Goal: Task Accomplishment & Management: Manage account settings

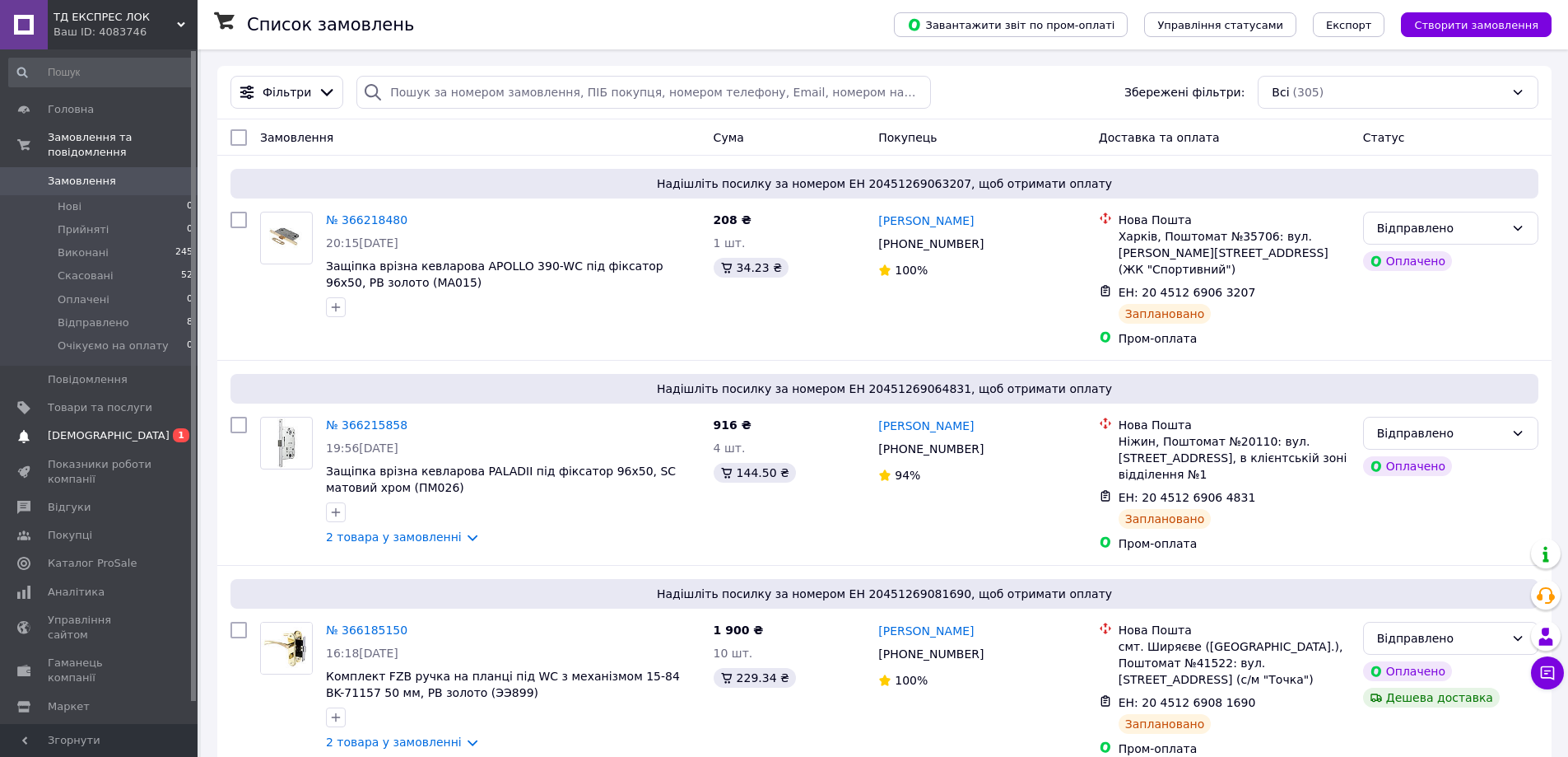
click at [68, 428] on span "[DEMOGRAPHIC_DATA]" at bounding box center [109, 435] width 122 height 15
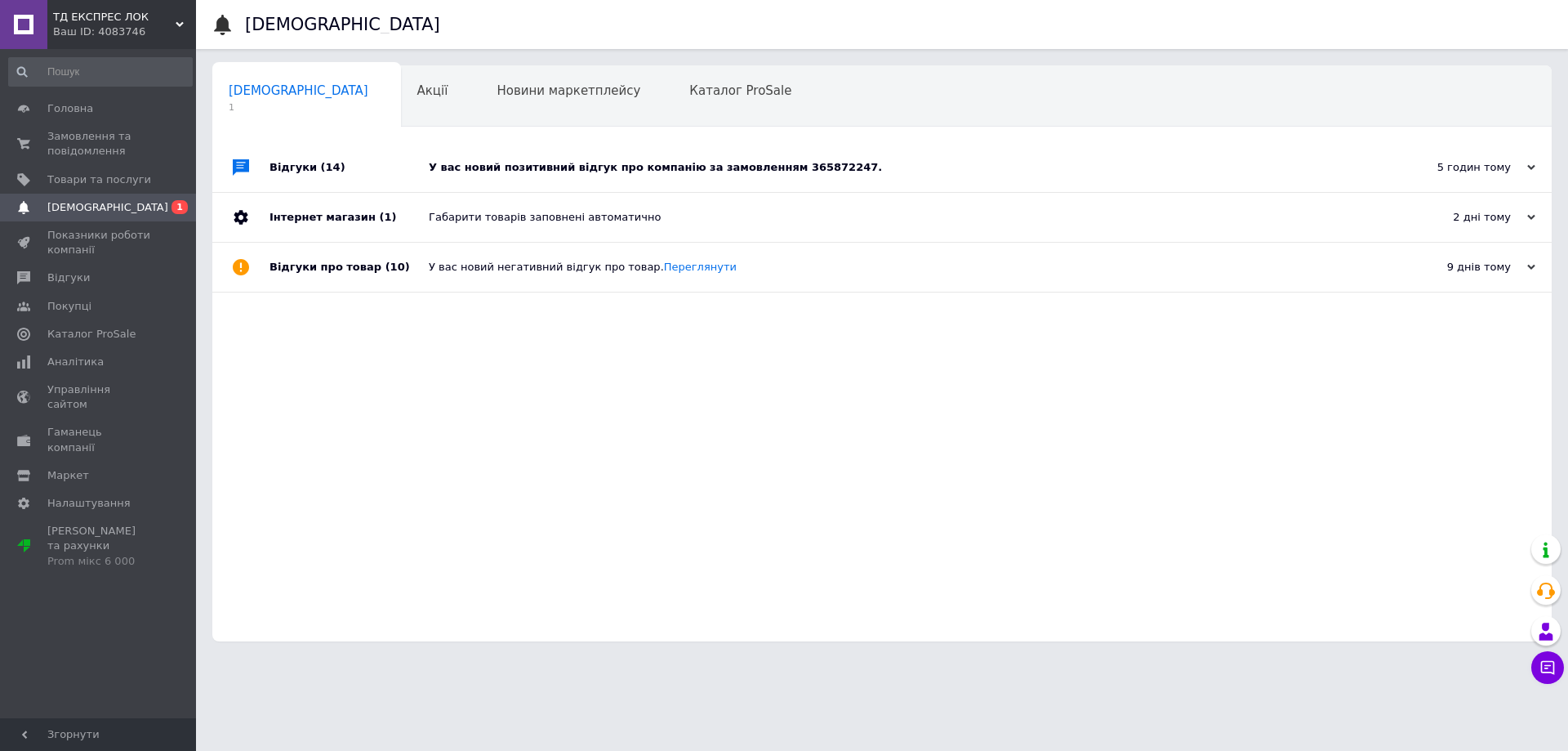
click at [456, 174] on div "У вас новий позитивний відгук про компанію за замовленням 365872247." at bounding box center [900, 167] width 944 height 14
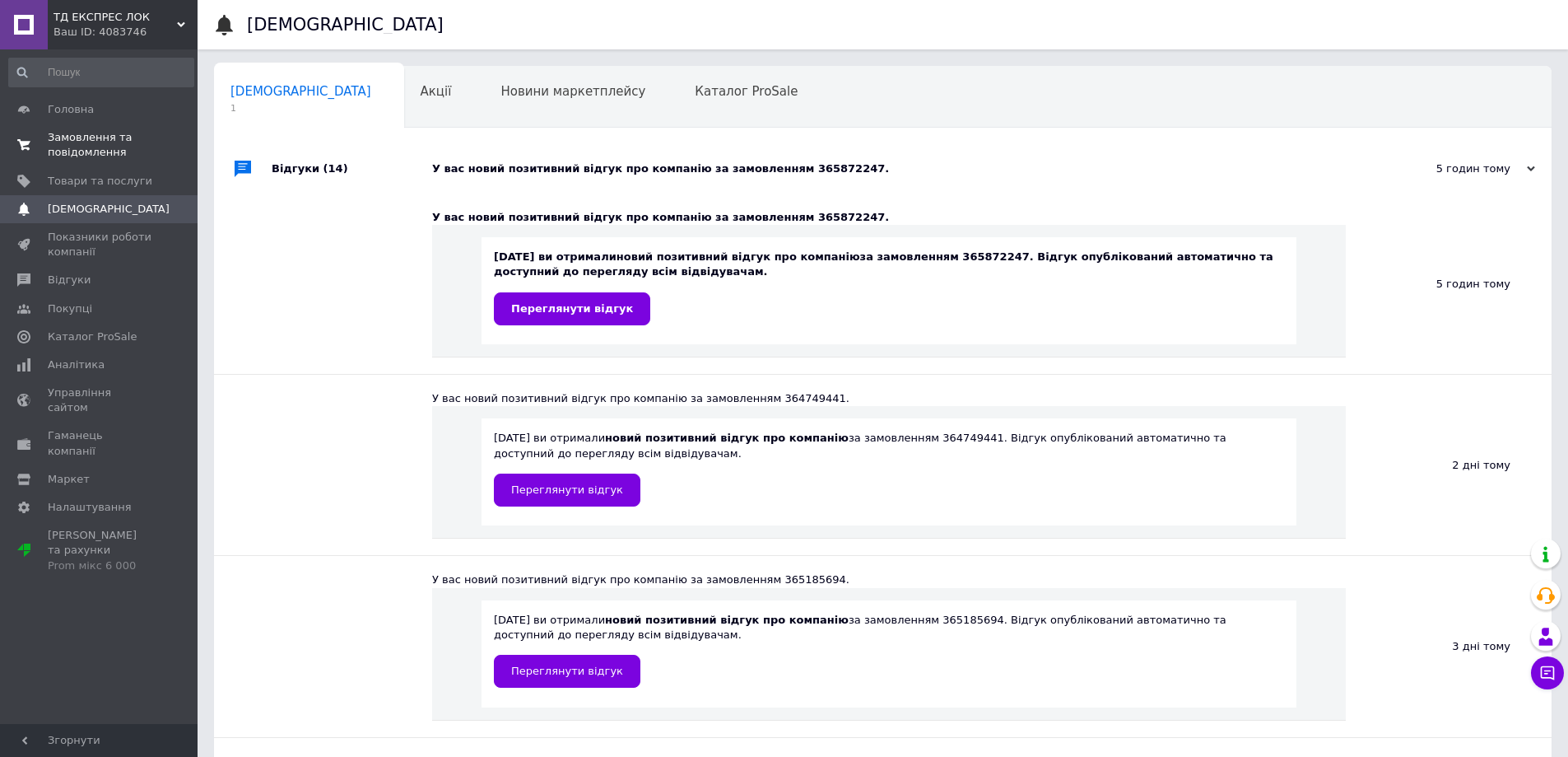
click at [50, 135] on span "Замовлення та повідомлення" at bounding box center [100, 145] width 104 height 30
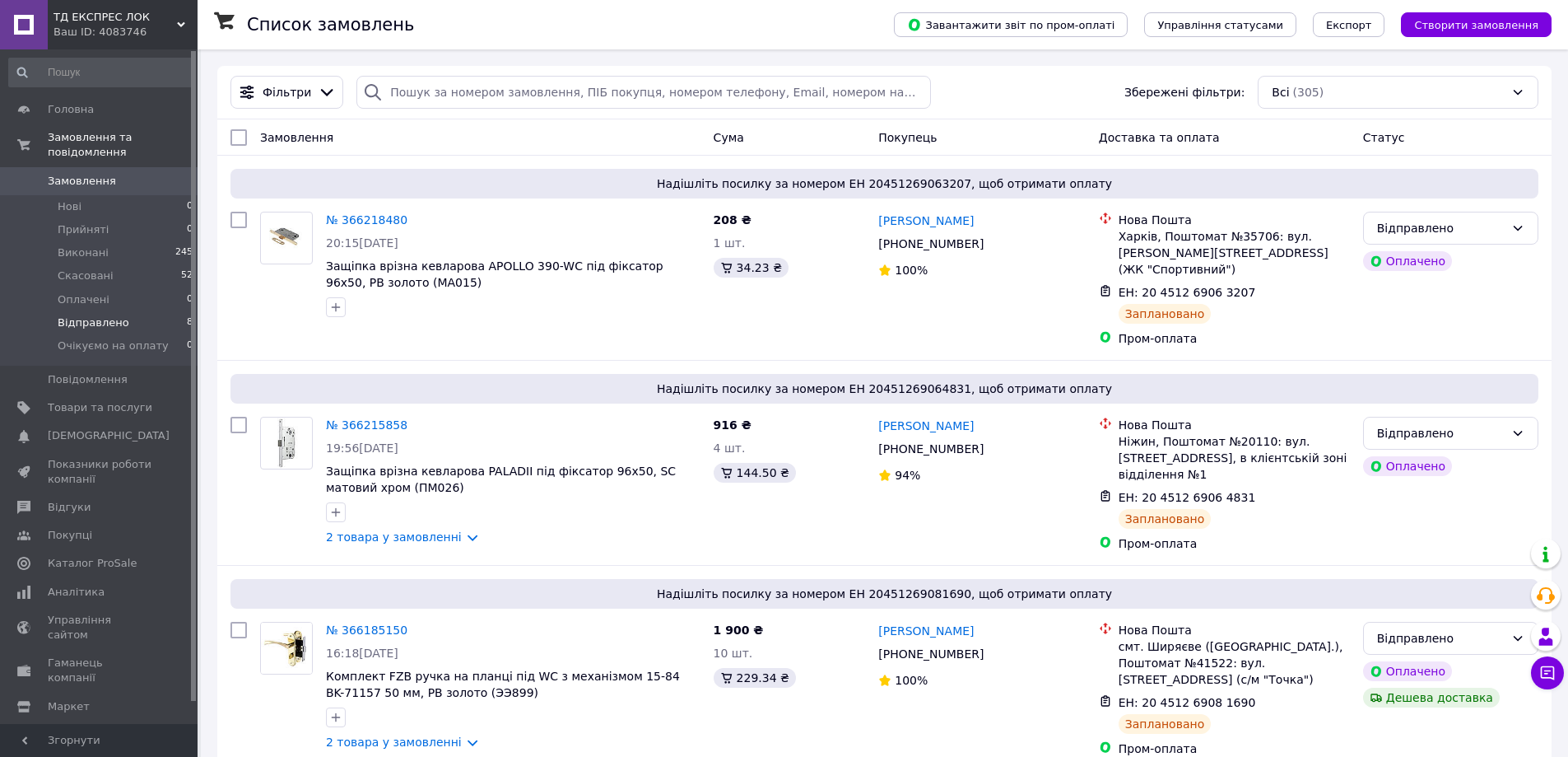
click at [113, 315] on span "Відправлено" at bounding box center [93, 322] width 72 height 15
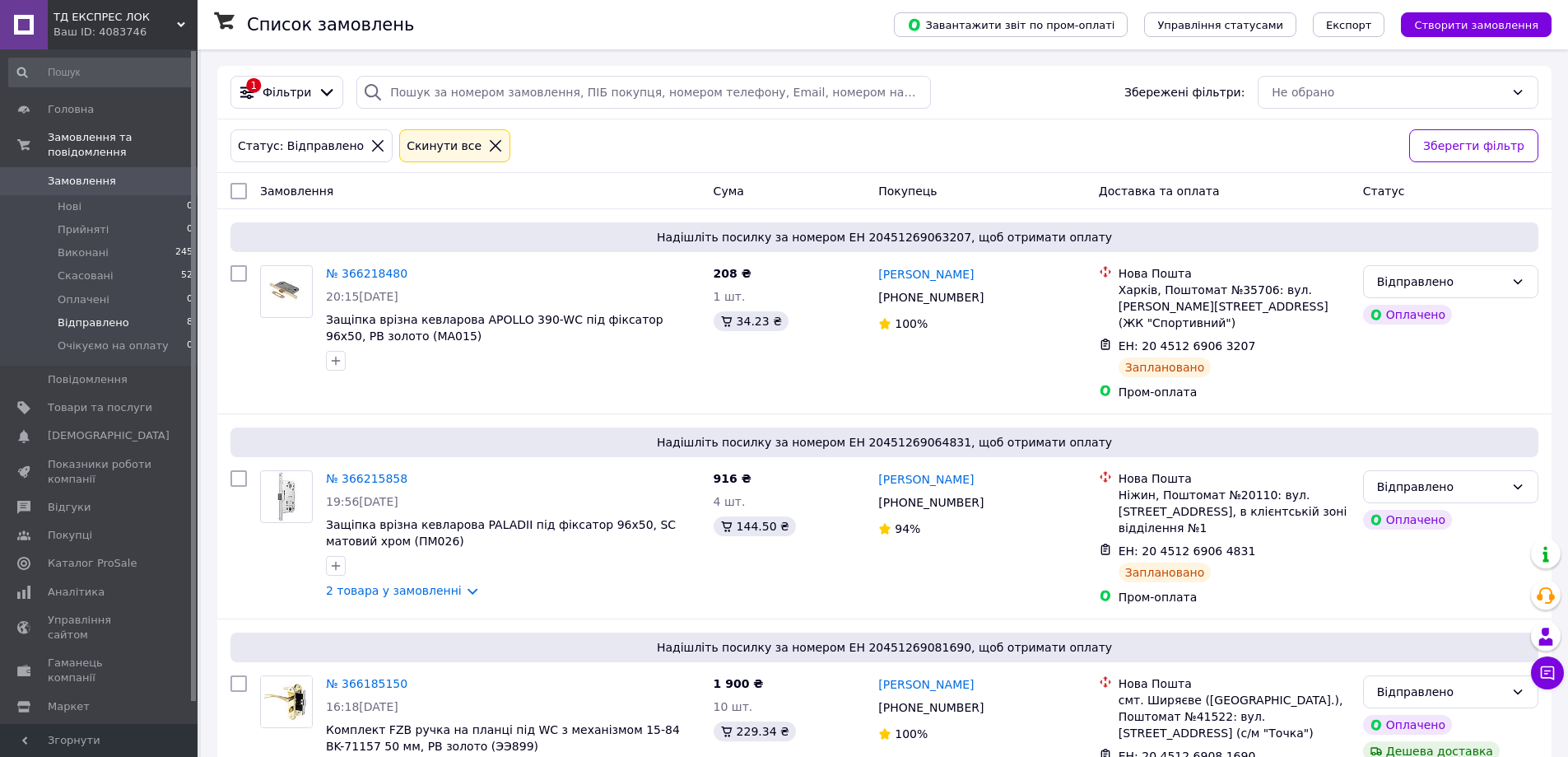
click at [484, 140] on div at bounding box center [495, 146] width 21 height 15
